Goal: Contribute content: Add original content to the website for others to see

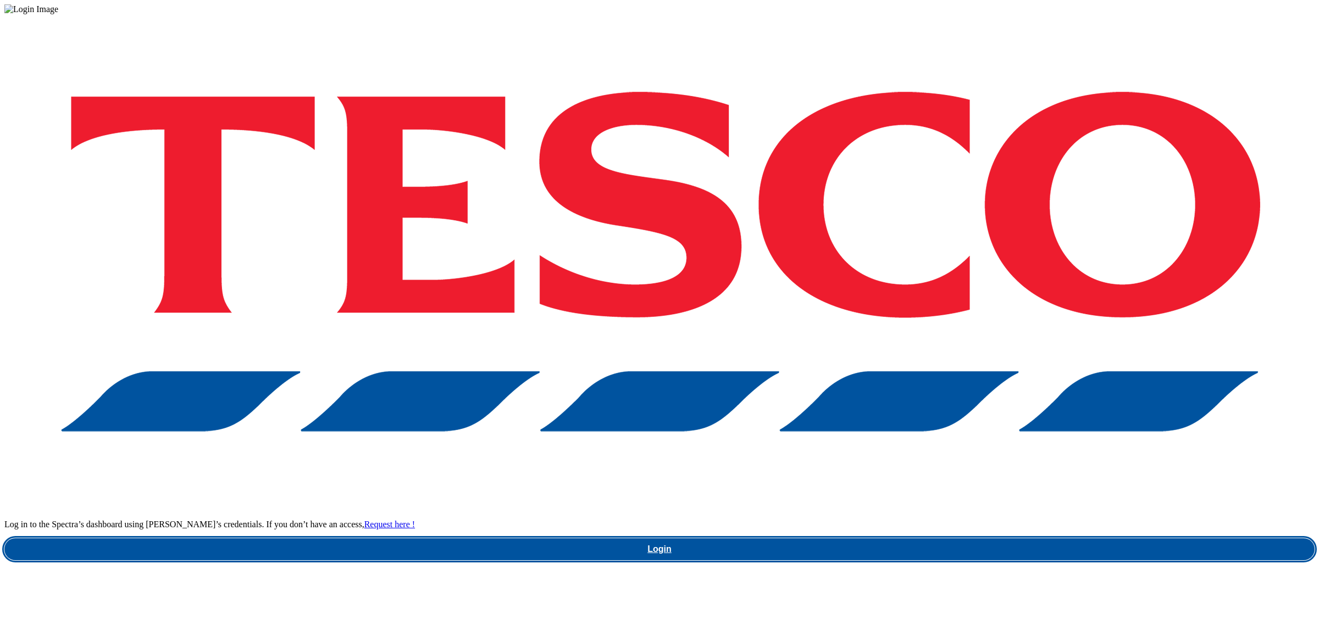
click at [979, 539] on link "Login" at bounding box center [659, 550] width 1310 height 22
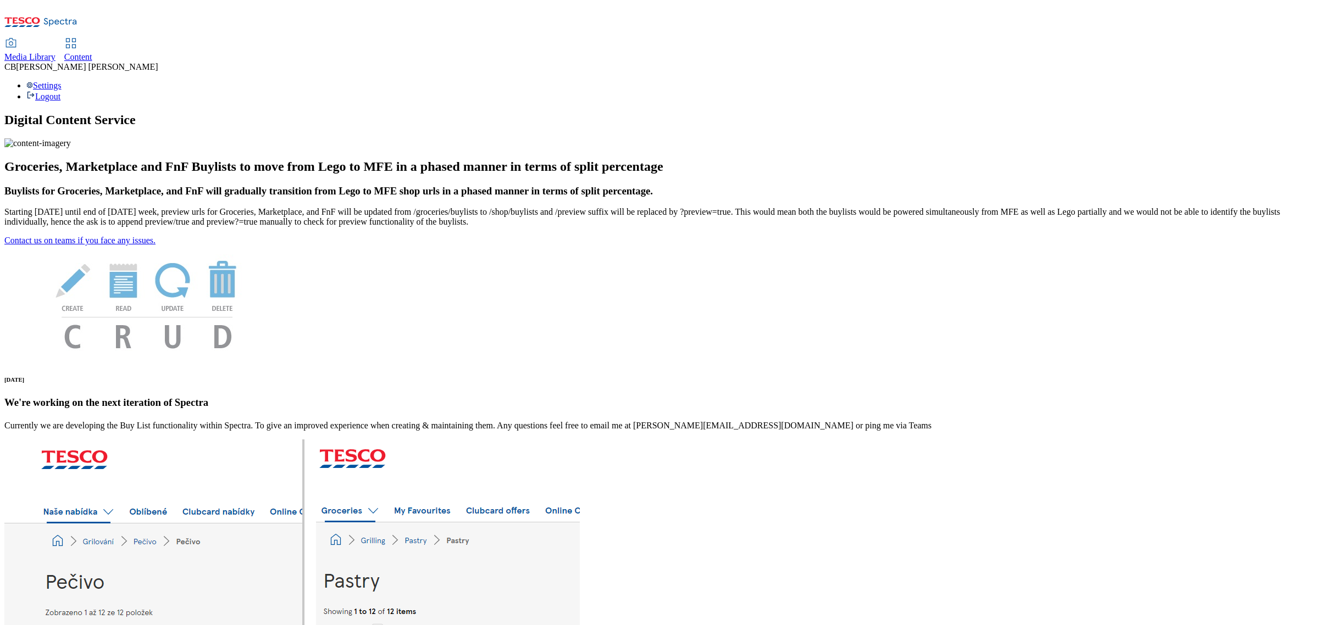
click at [56, 52] on span "Media Library" at bounding box center [29, 56] width 51 height 9
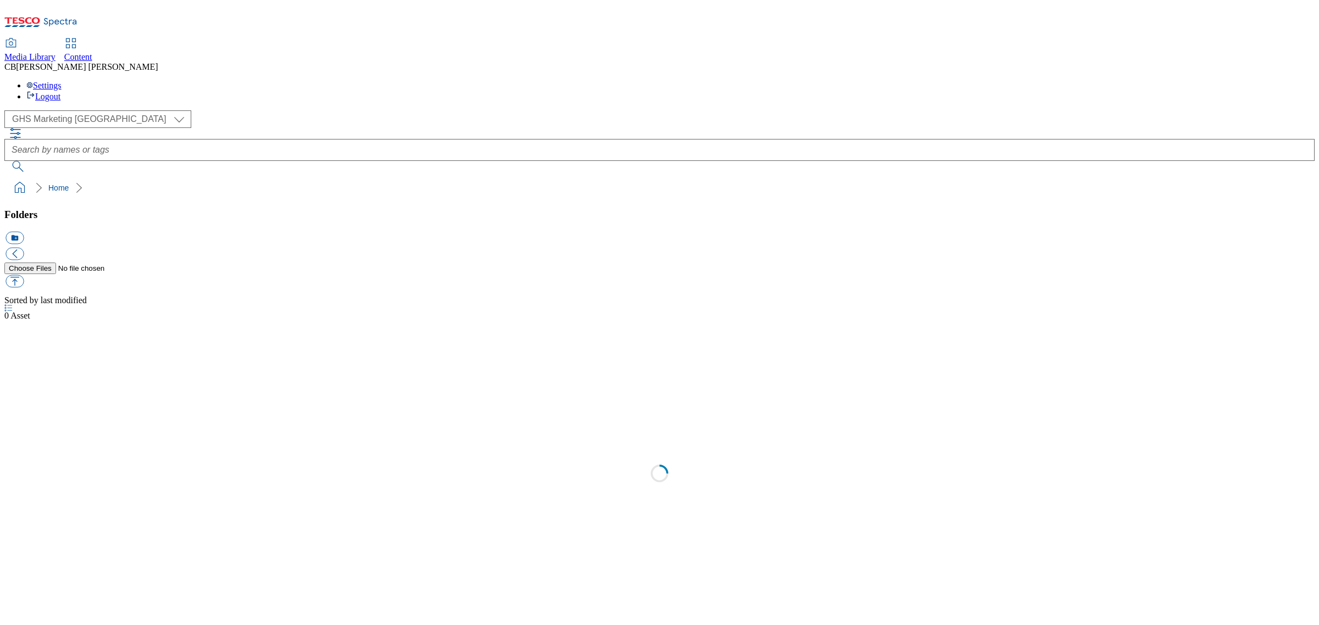
select select "flare-ghs-mktg"
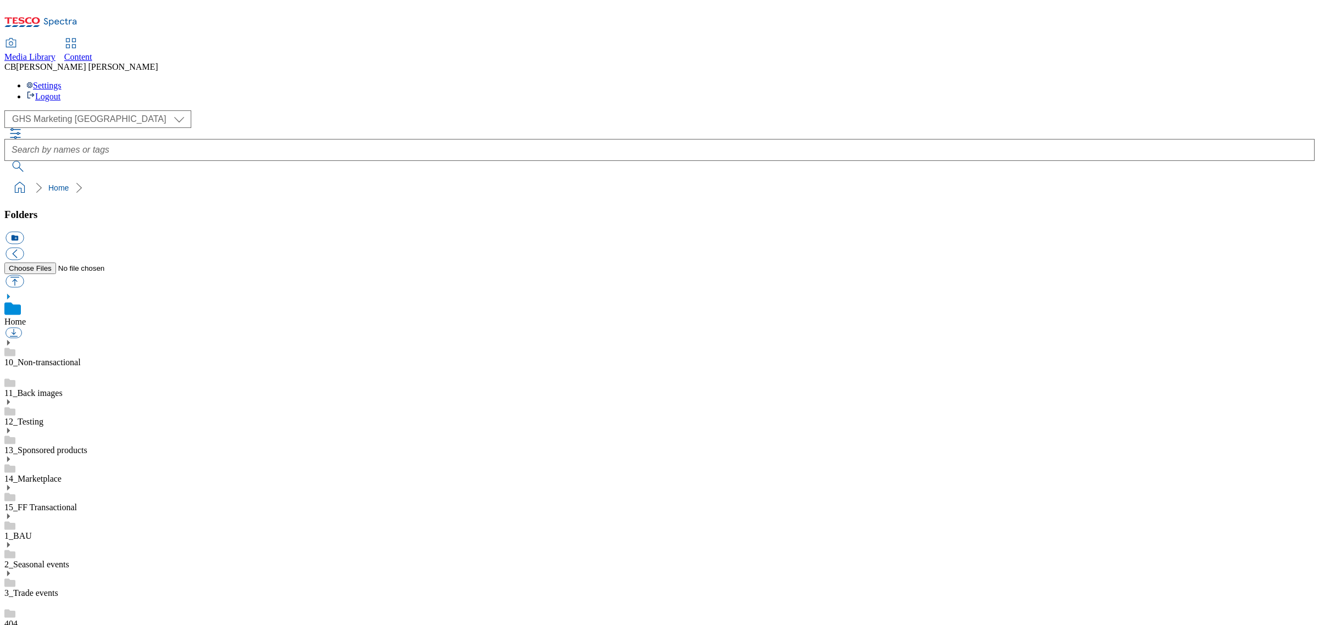
scroll to position [1, 0]
click at [24, 275] on button "button" at bounding box center [14, 281] width 18 height 13
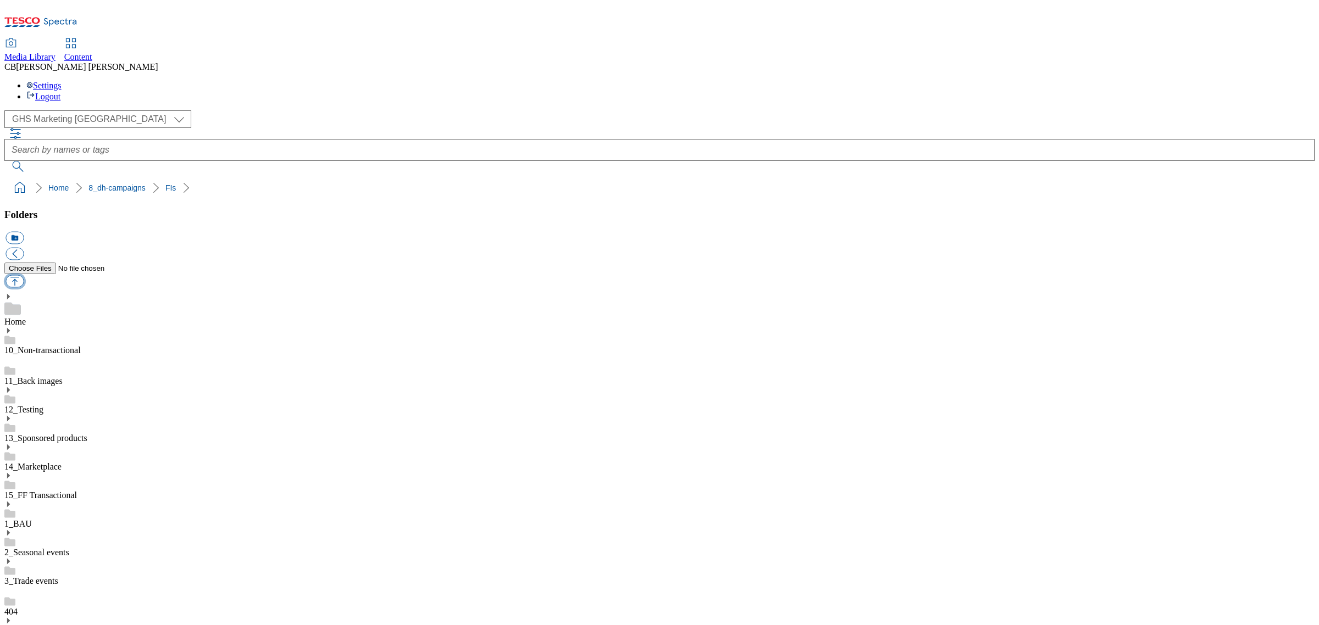
click at [24, 275] on button "button" at bounding box center [14, 281] width 18 height 13
type input "C:\fakepath\1756284131237-Ad541755_Kitchen_Joy_legobrand_2560X320_V4.jpg"
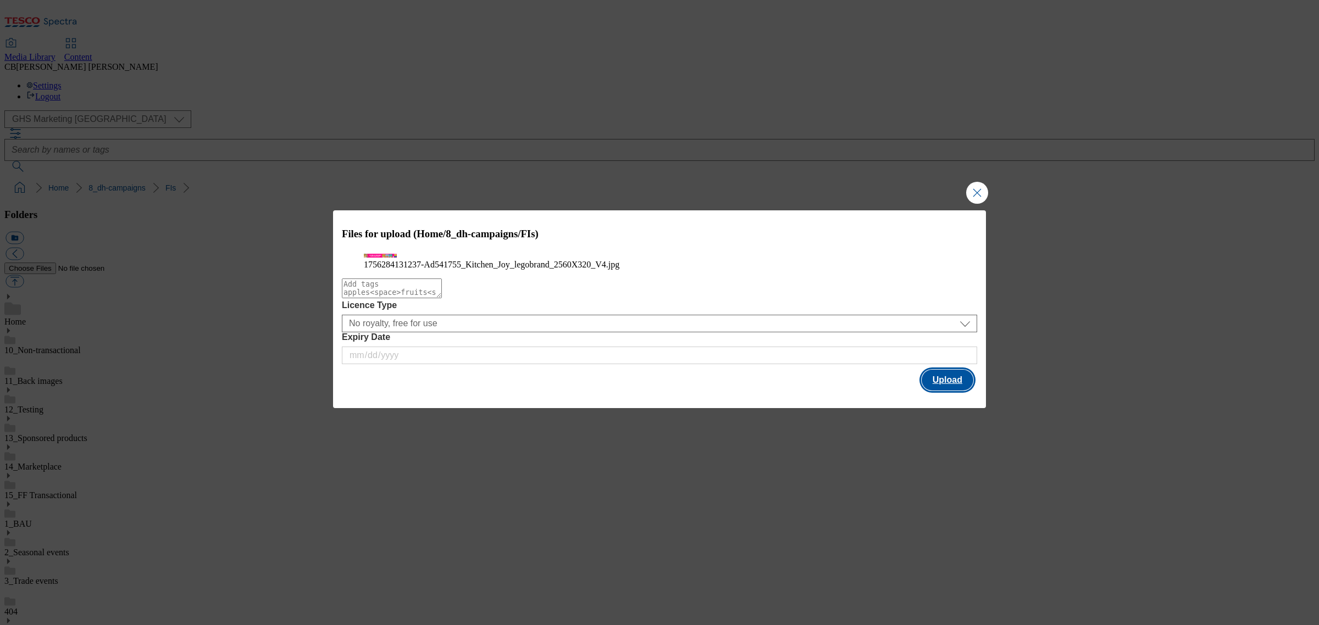
click at [941, 391] on button "Upload" at bounding box center [948, 380] width 52 height 21
